Goal: Check status: Check status

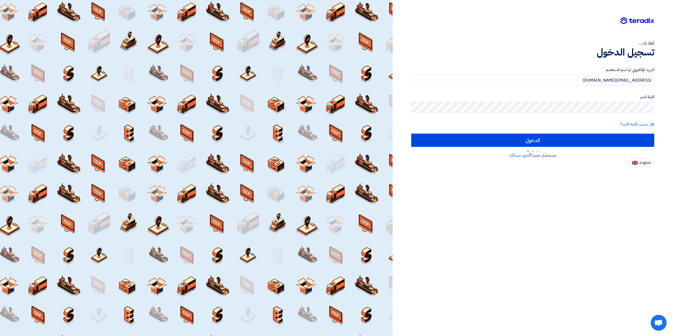
type input "Sign in"
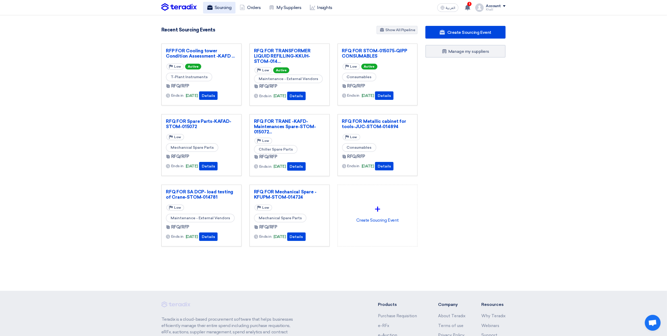
click at [221, 10] on link "Sourcing" at bounding box center [219, 8] width 32 height 12
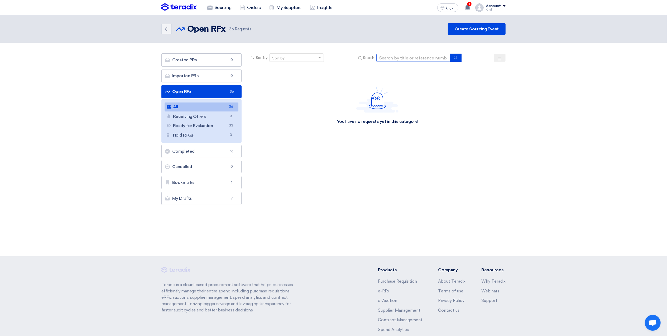
click at [396, 59] on input at bounding box center [414, 58] width 74 height 8
paste input "STOM-015072"
type input "STOM-015072"
click at [456, 58] on icon "submit" at bounding box center [456, 57] width 4 height 4
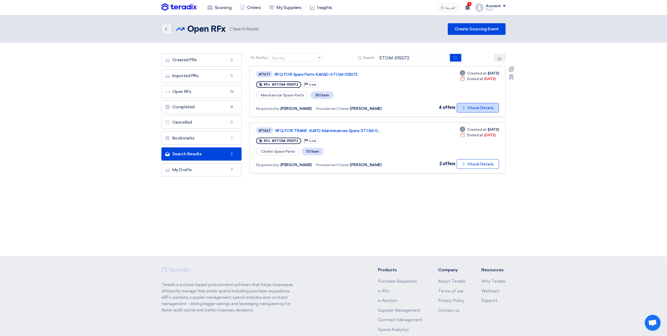
click at [465, 107] on icon "Check details" at bounding box center [464, 107] width 5 height 5
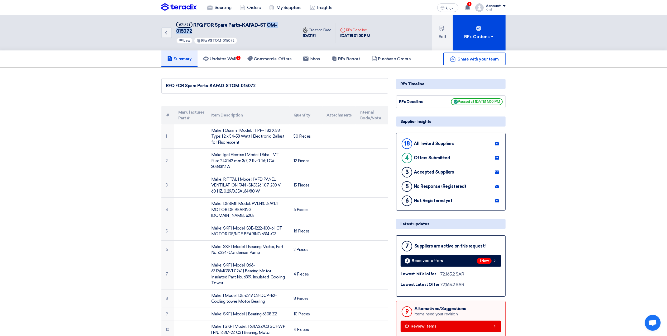
drag, startPoint x: 295, startPoint y: 20, endPoint x: 266, endPoint y: 21, distance: 28.8
click at [267, 21] on div "Back #71671 RFQ FOR Spare Parts-KAFAD-STOM-015072 Priority Low RFx #STOM-015072" at bounding box center [230, 32] width 137 height 35
drag, startPoint x: 266, startPoint y: 21, endPoint x: 263, endPoint y: 22, distance: 3.2
click at [264, 22] on span "RFQ FOR Spare Parts-KAFAD-STOM-015072" at bounding box center [226, 28] width 101 height 12
click at [257, 22] on span "RFQ FOR Spare Parts-KAFAD-STOM-015072" at bounding box center [226, 28] width 101 height 12
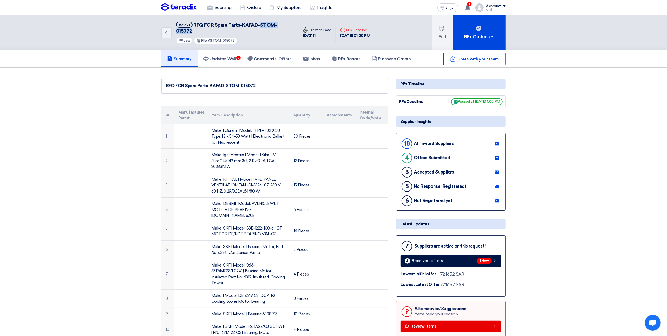
drag, startPoint x: 260, startPoint y: 24, endPoint x: 291, endPoint y: 25, distance: 31.4
click at [291, 25] on div "Back #71671 RFQ FOR Spare Parts-KAFAD-STOM-015072 Priority Low RFx #STOM-015072" at bounding box center [230, 32] width 137 height 35
copy span "STOM-015072"
click at [223, 56] on h5 "Updates Wall 9" at bounding box center [219, 58] width 32 height 5
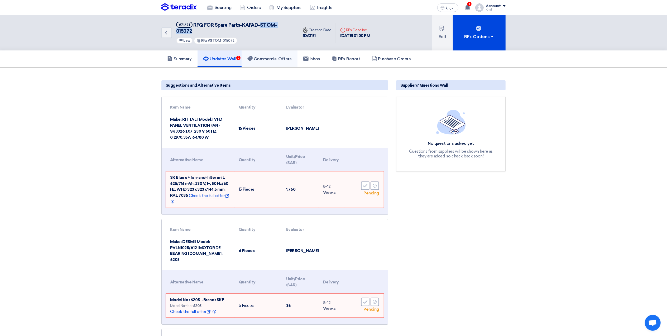
click at [267, 50] on link "Commercial Offers" at bounding box center [270, 58] width 56 height 17
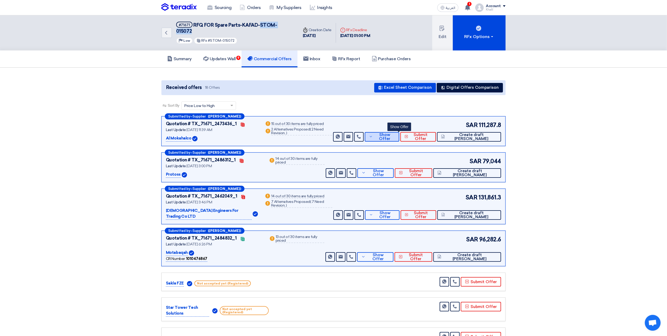
click at [373, 134] on icon at bounding box center [371, 136] width 4 height 4
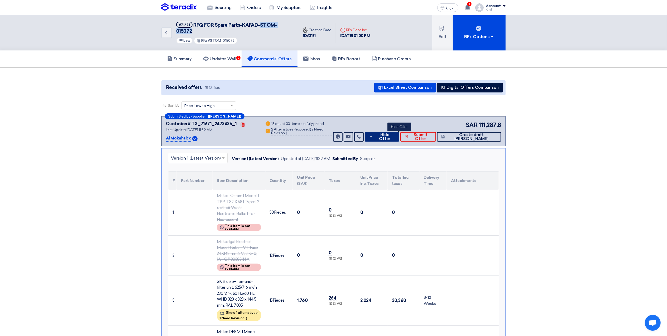
click at [393, 133] on span "Hide Offer" at bounding box center [385, 137] width 21 height 8
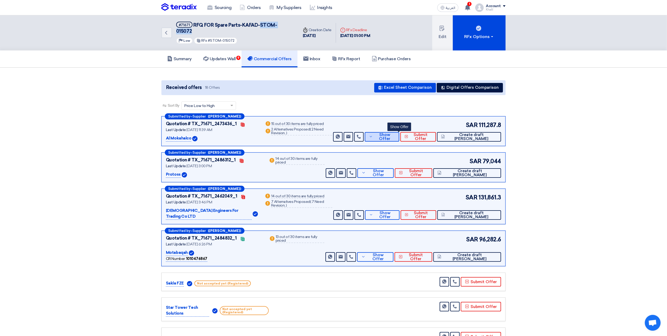
click at [373, 134] on icon at bounding box center [371, 136] width 4 height 4
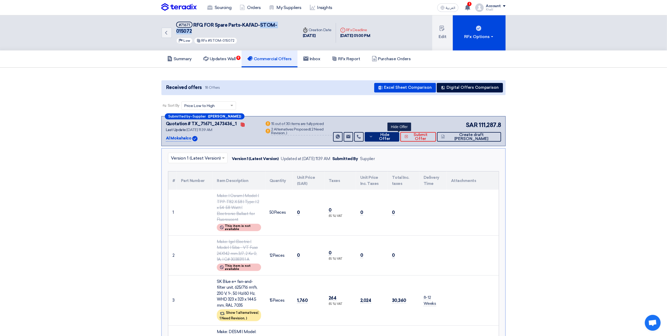
click at [392, 133] on button "Hide Offer" at bounding box center [382, 137] width 35 height 10
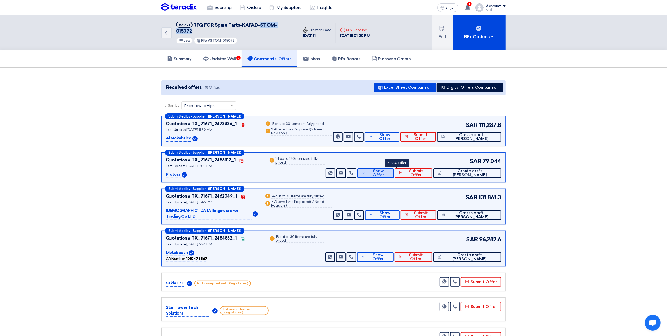
click at [390, 169] on span "Show Offer" at bounding box center [378, 173] width 22 height 8
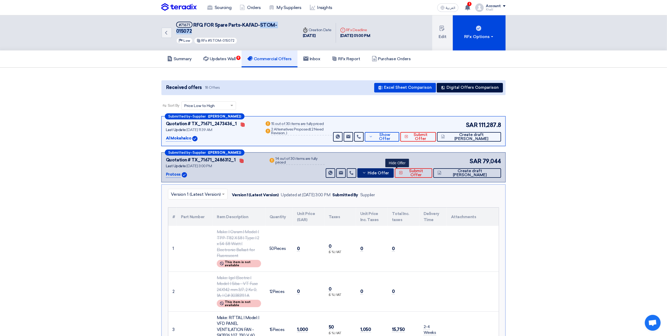
click at [367, 170] on icon at bounding box center [364, 172] width 4 height 4
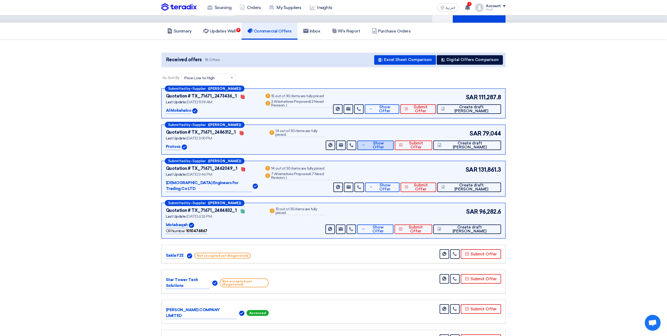
scroll to position [35, 0]
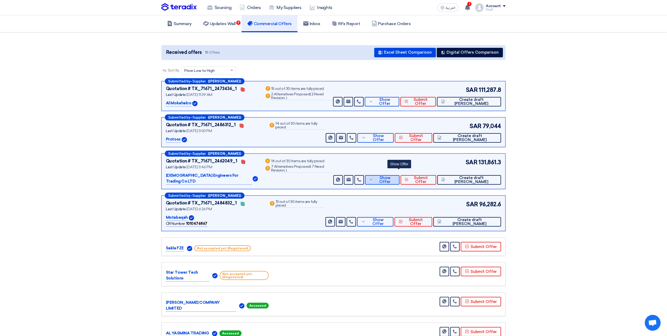
click at [393, 176] on span "Show Offer" at bounding box center [385, 180] width 21 height 8
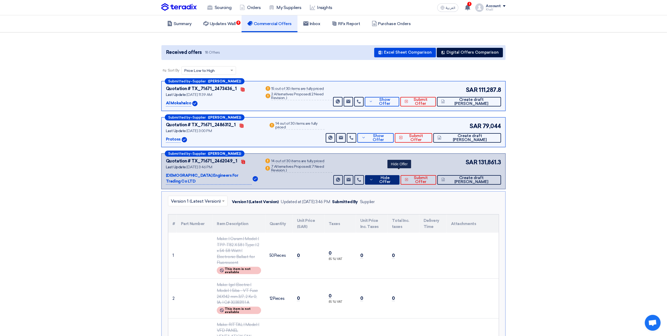
click at [396, 176] on span "Hide Offer" at bounding box center [385, 180] width 21 height 8
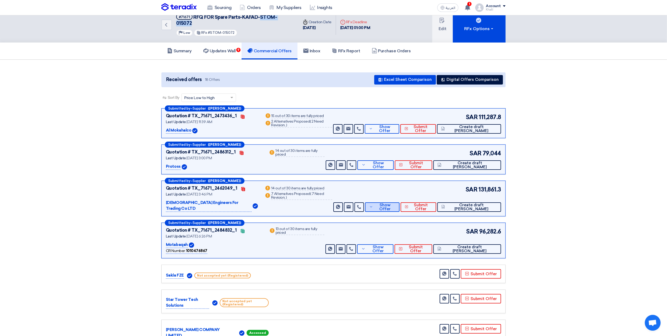
scroll to position [0, 0]
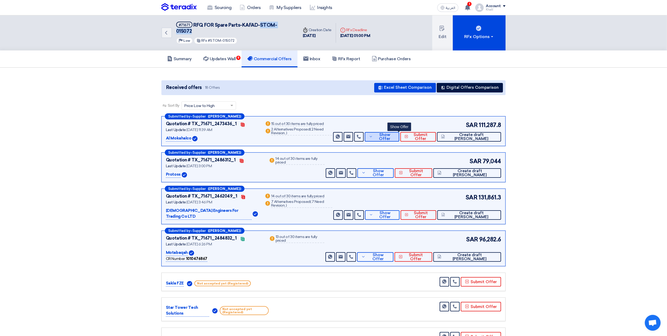
click at [394, 132] on button "Show Offer" at bounding box center [382, 137] width 35 height 10
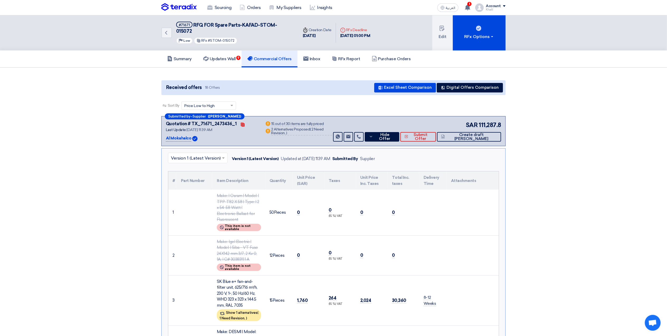
click at [255, 24] on span "RFQ FOR Spare Parts-KAFAD-STOM-015072" at bounding box center [226, 28] width 101 height 12
copy div "RFQ FOR Spare Parts-KAFAD-STOM-015072"
